Goal: Book appointment/travel/reservation

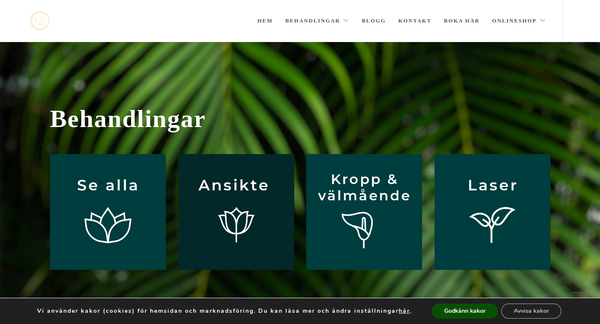
click at [232, 199] on img at bounding box center [236, 212] width 116 height 116
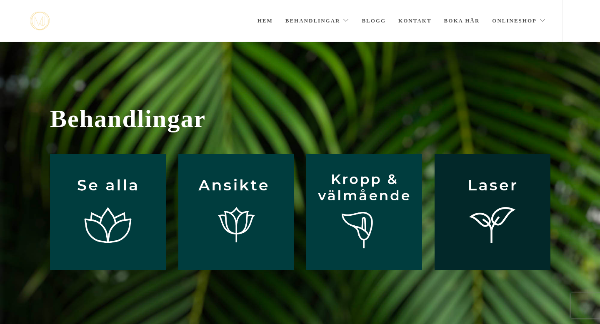
click at [481, 201] on img at bounding box center [492, 212] width 116 height 116
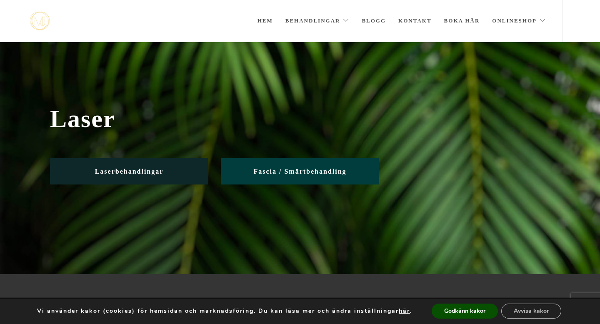
click at [149, 171] on span "Laserbehandlingar" at bounding box center [129, 171] width 69 height 7
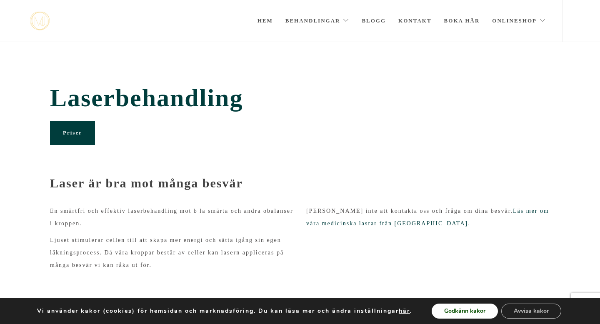
click at [458, 314] on button "Godkänn kakor" at bounding box center [464, 311] width 66 height 15
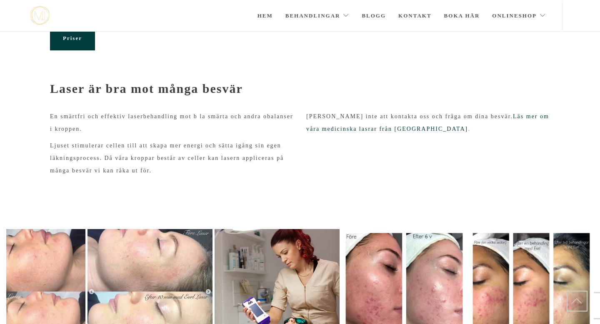
scroll to position [48, 0]
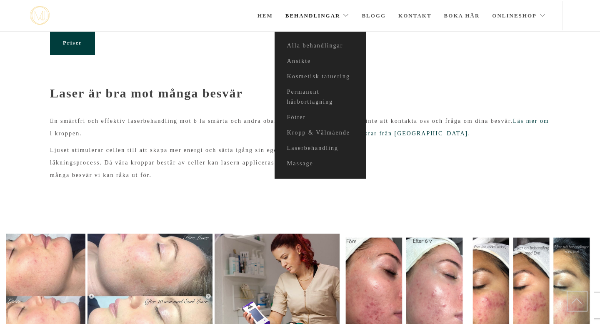
click at [339, 11] on link "Behandlingar" at bounding box center [317, 15] width 64 height 29
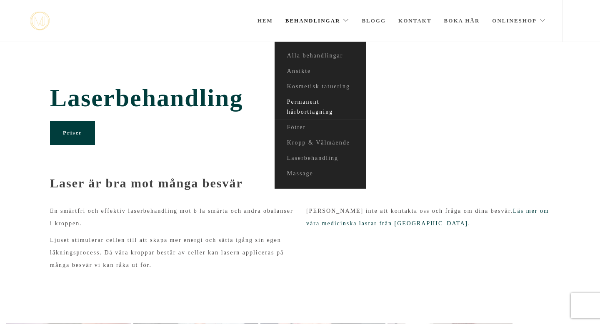
click at [308, 105] on link "Permanent hårborttagning" at bounding box center [320, 107] width 92 height 25
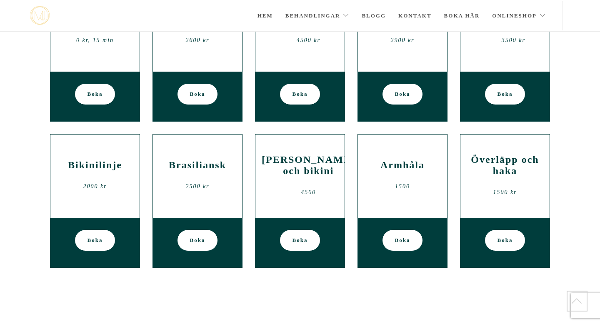
scroll to position [195, 0]
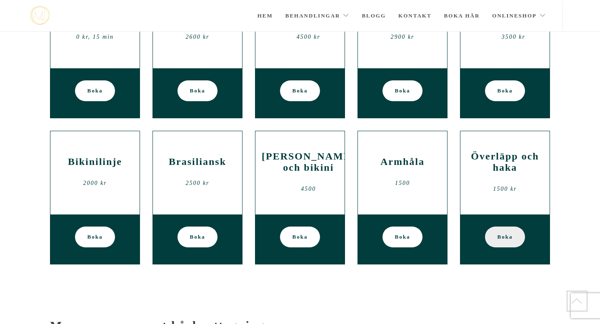
click at [501, 234] on span "Boka" at bounding box center [504, 237] width 15 height 21
